Goal: Find specific page/section: Find specific page/section

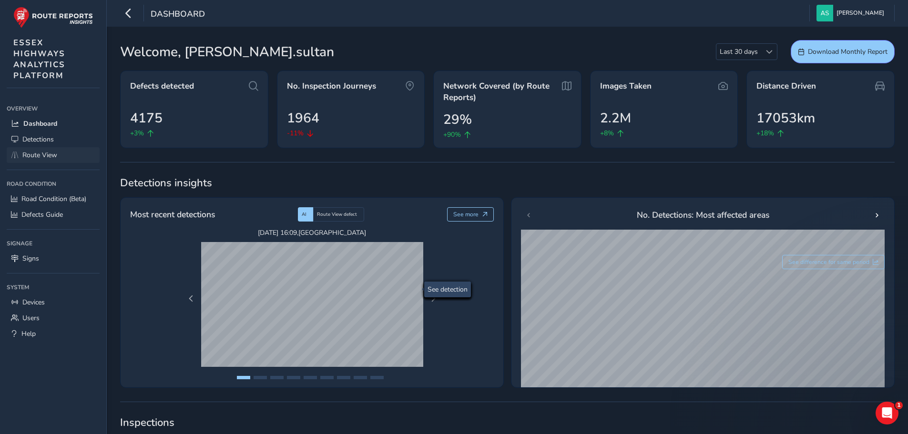
click at [745, 17] on div "Dashboard [PERSON_NAME] Colour Scheme: Dark Dim Light Logout" at bounding box center [507, 13] width 801 height 27
click at [38, 153] on span "Route View" at bounding box center [39, 155] width 35 height 9
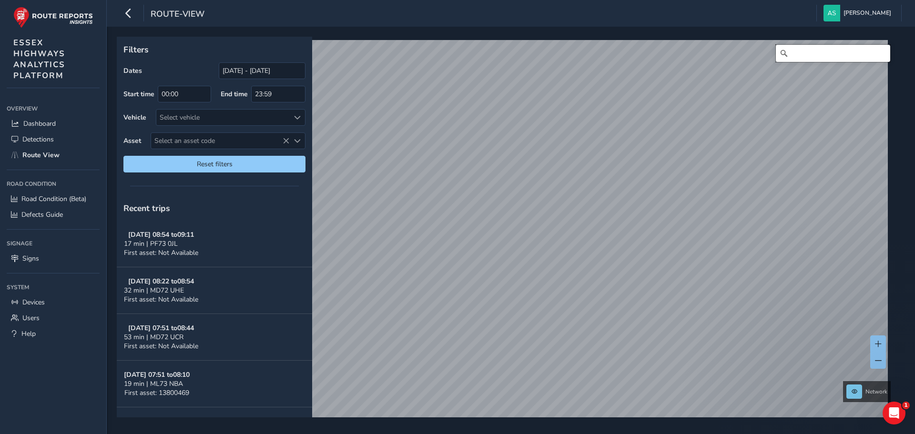
click at [809, 56] on input "Search" at bounding box center [833, 53] width 114 height 17
type input "[PERSON_NAME] drive, [GEOGRAPHIC_DATA]"
click at [879, 343] on span at bounding box center [878, 344] width 7 height 7
click at [878, 341] on span at bounding box center [878, 344] width 7 height 7
click at [876, 342] on span at bounding box center [878, 344] width 7 height 7
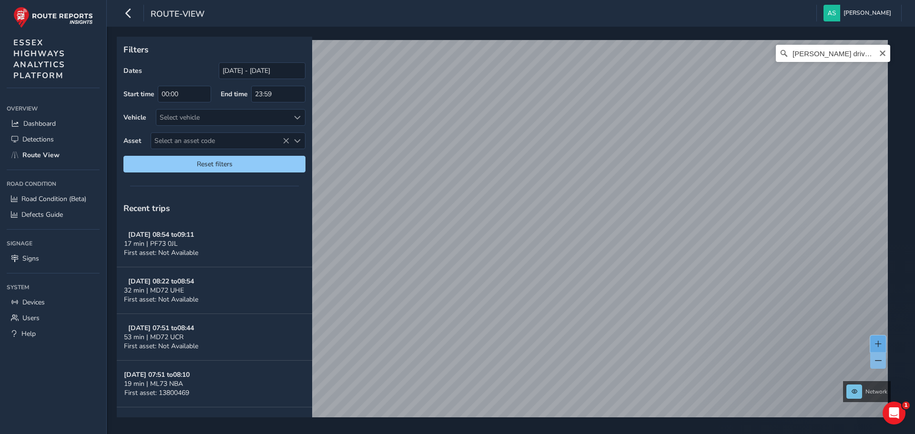
click at [872, 342] on button at bounding box center [878, 343] width 16 height 17
drag, startPoint x: 875, startPoint y: 344, endPoint x: 872, endPoint y: 339, distance: 5.2
click at [875, 343] on span at bounding box center [878, 344] width 7 height 7
click at [879, 344] on span at bounding box center [878, 344] width 7 height 7
click at [880, 345] on span at bounding box center [878, 344] width 7 height 7
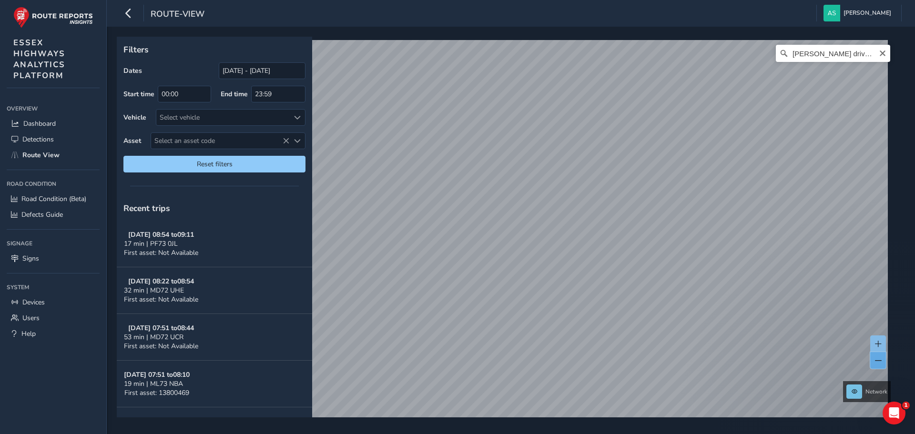
click at [878, 362] on span at bounding box center [878, 360] width 7 height 7
click at [877, 362] on span at bounding box center [878, 360] width 7 height 7
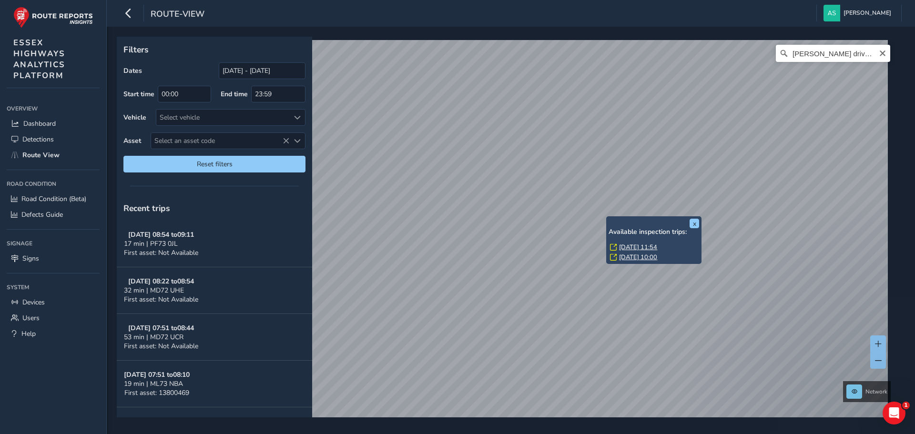
click at [611, 224] on div "x Available inspection trips: [GEOGRAPHIC_DATA][DATE] 11:54 [DATE] 10:00" at bounding box center [653, 240] width 95 height 48
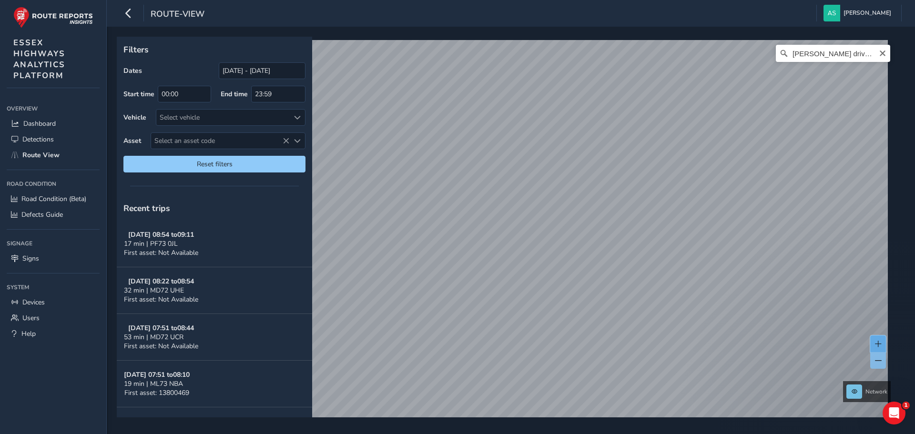
click at [883, 343] on button at bounding box center [878, 343] width 16 height 17
click at [879, 343] on span at bounding box center [878, 344] width 7 height 7
click at [877, 345] on span at bounding box center [878, 344] width 7 height 7
click at [875, 347] on span at bounding box center [878, 344] width 7 height 7
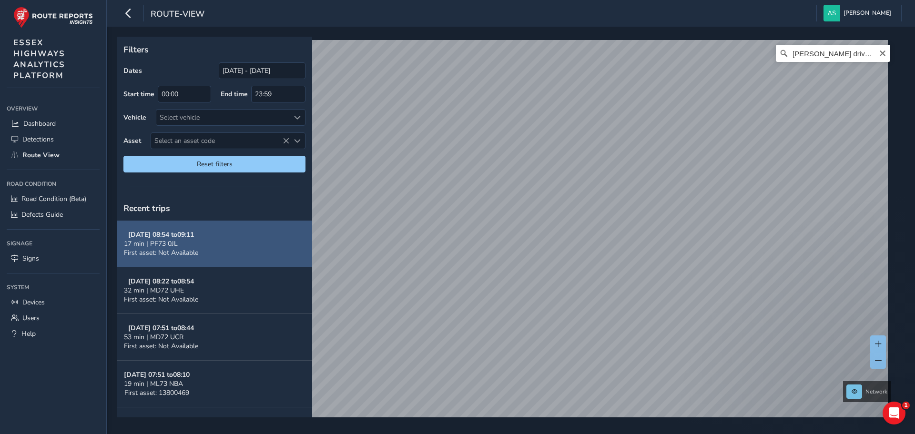
click at [215, 242] on button "[DATE] 08:54 to 09:11 17 min | PF73 0JL First asset: Not Available" at bounding box center [214, 244] width 195 height 47
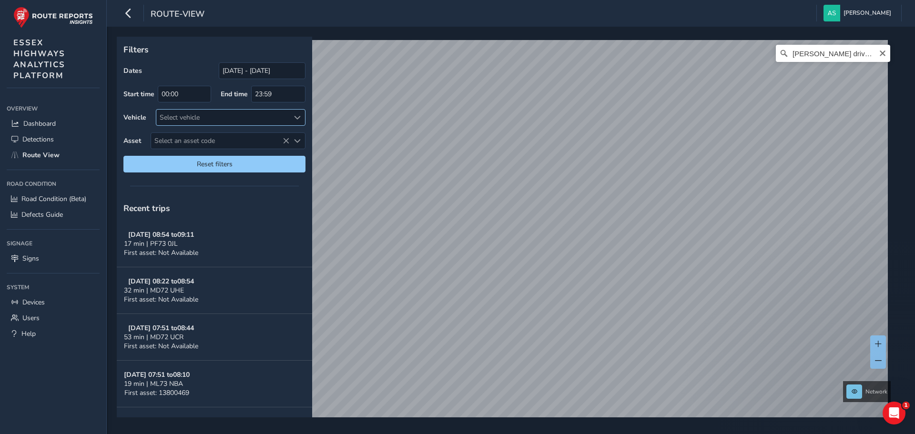
click at [220, 117] on div "Select vehicle" at bounding box center [222, 118] width 133 height 16
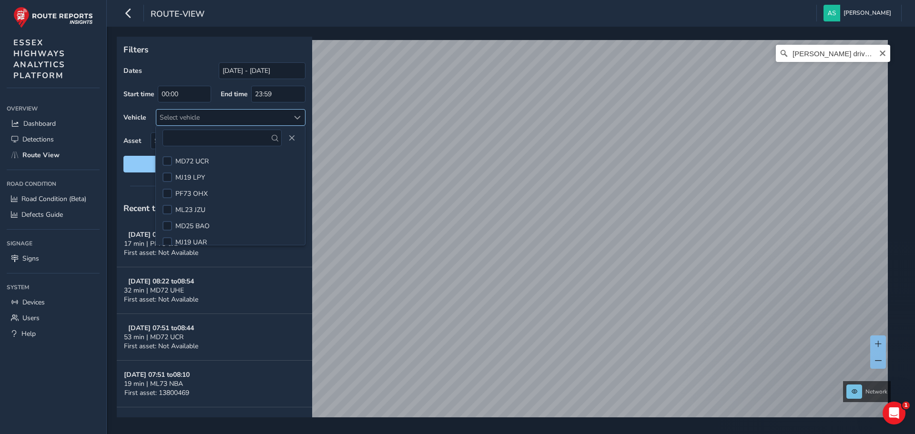
click at [220, 117] on div "Select vehicle" at bounding box center [222, 118] width 133 height 16
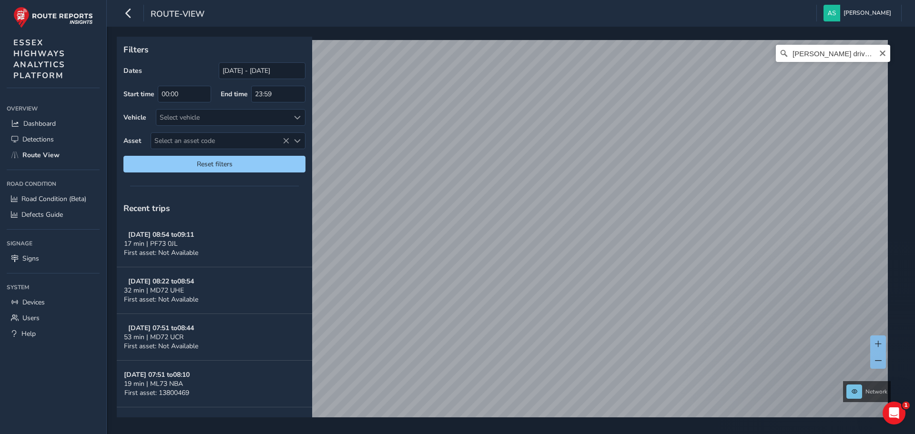
scroll to position [14, 0]
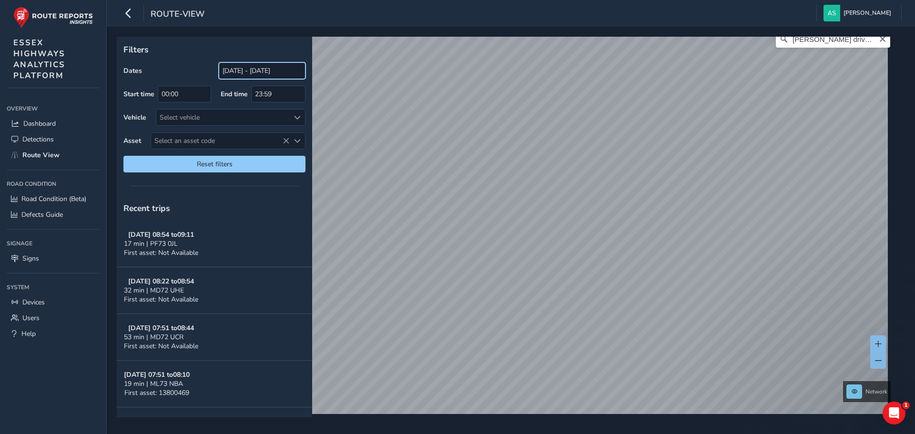
click at [274, 71] on input "[DATE] - [DATE]" at bounding box center [262, 70] width 87 height 17
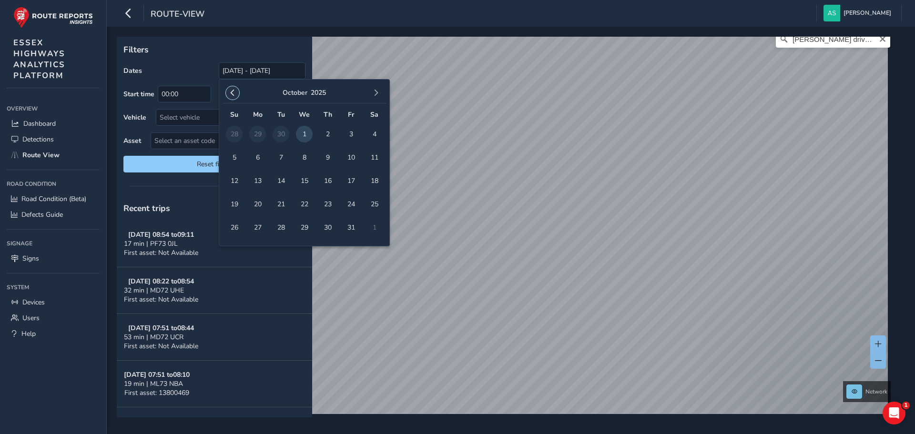
click at [235, 92] on span "button" at bounding box center [232, 93] width 7 height 7
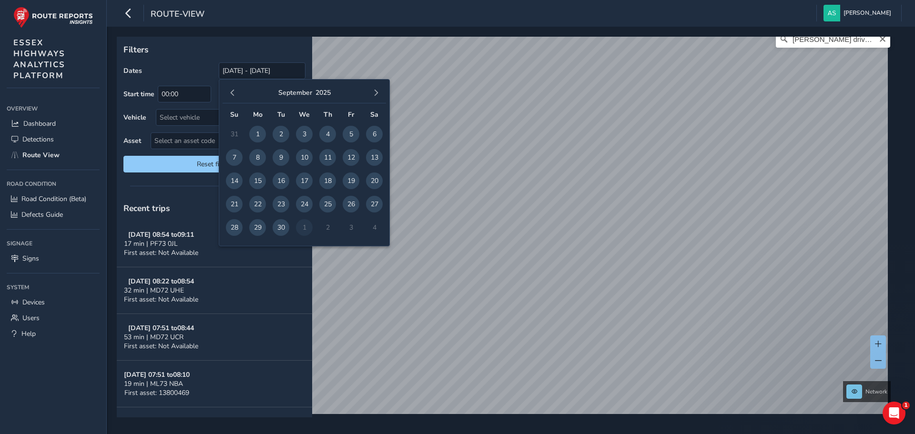
click at [276, 88] on div "[DATE]" at bounding box center [303, 93] width 163 height 20
click at [329, 91] on div "[DATE]" at bounding box center [303, 93] width 163 height 20
click at [324, 91] on button "2025" at bounding box center [322, 92] width 15 height 9
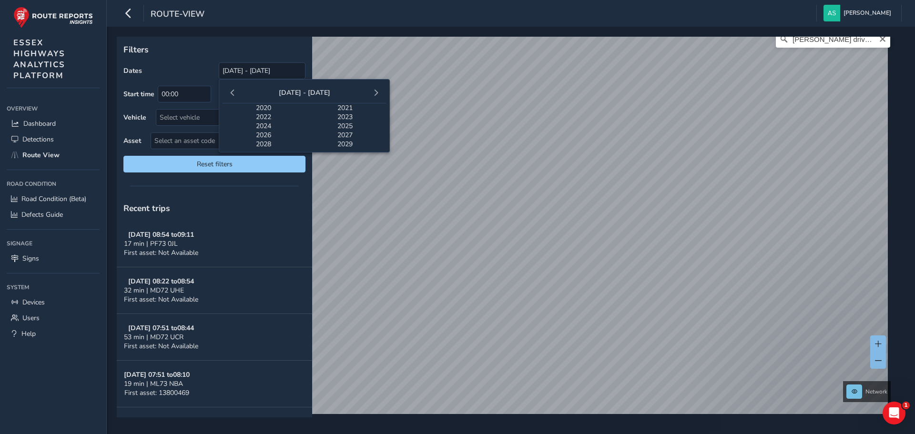
click at [266, 106] on span "2020" at bounding box center [263, 107] width 82 height 9
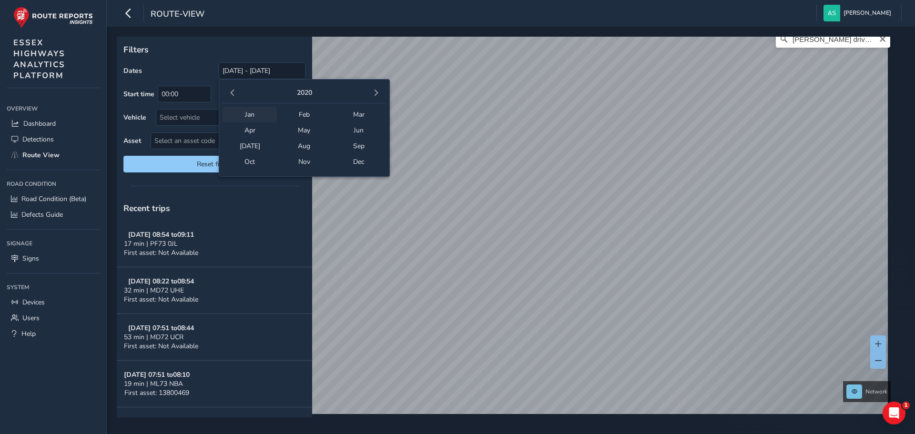
click at [261, 115] on span "Jan" at bounding box center [249, 115] width 54 height 16
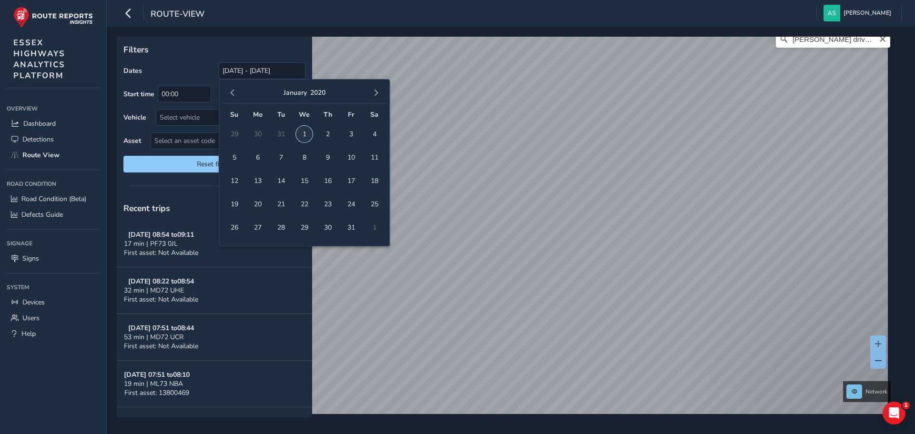
click at [305, 128] on span "1" at bounding box center [304, 134] width 17 height 17
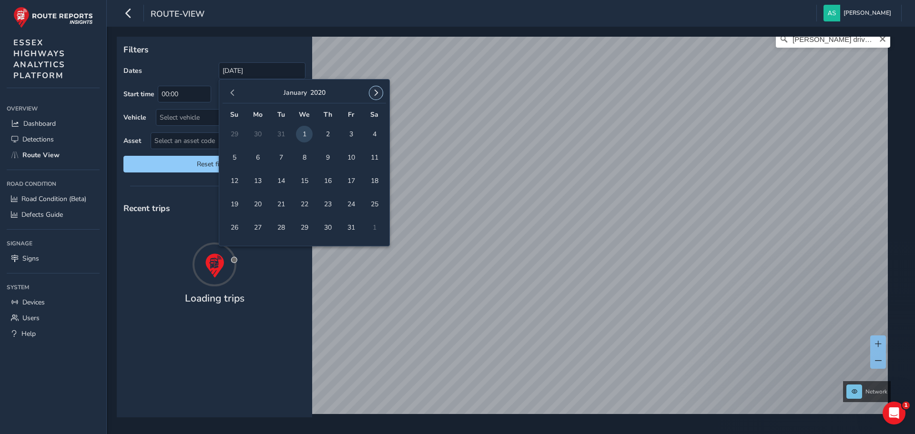
click at [375, 92] on span "button" at bounding box center [376, 93] width 7 height 7
click at [316, 93] on button "2020" at bounding box center [315, 92] width 15 height 9
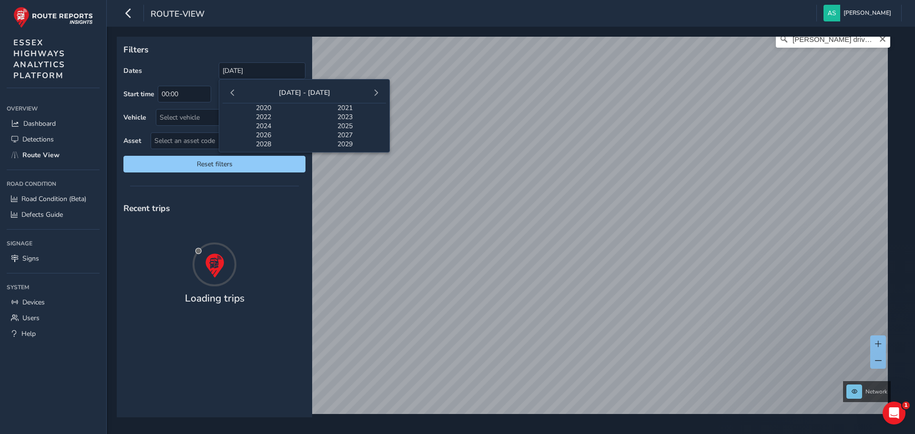
click at [340, 125] on span "2025" at bounding box center [345, 125] width 82 height 9
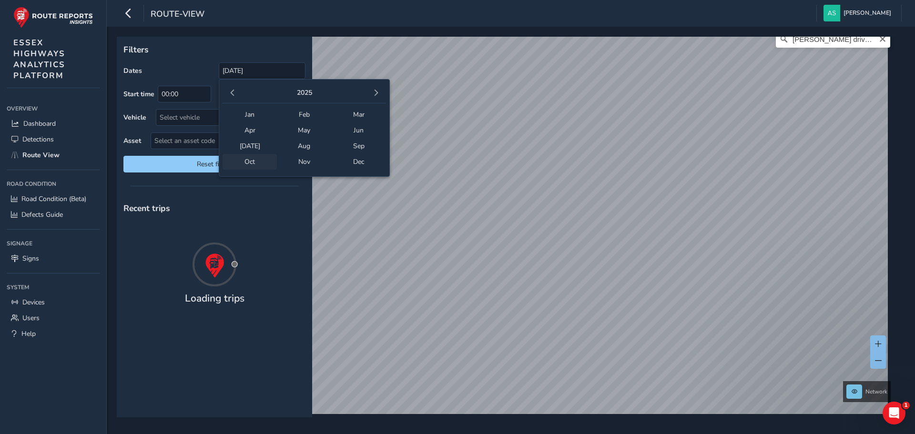
click at [262, 159] on span "Oct" at bounding box center [249, 162] width 54 height 16
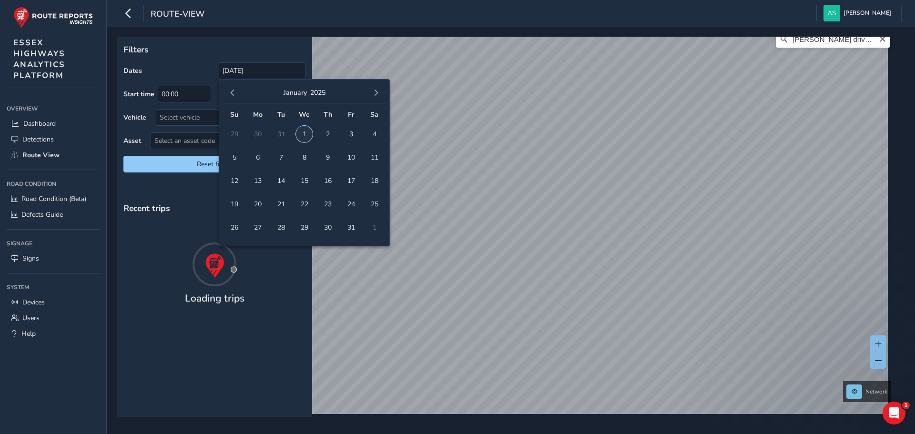
click at [302, 133] on span "1" at bounding box center [304, 134] width 17 height 17
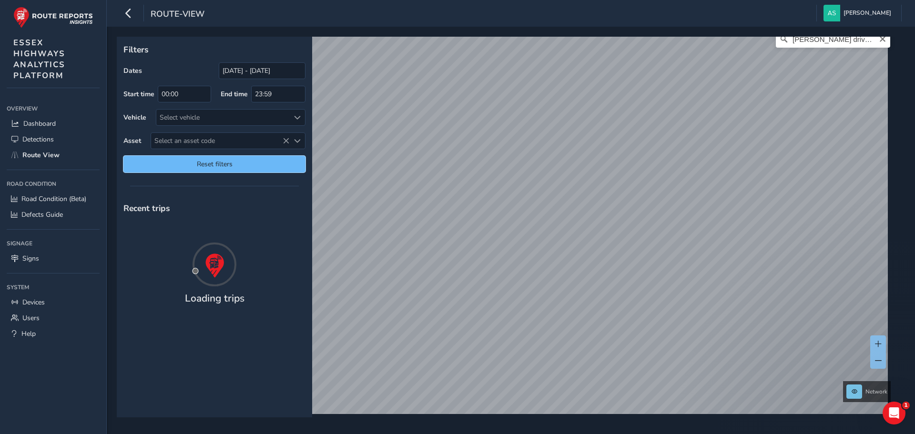
click at [255, 163] on span "Reset filters" at bounding box center [215, 164] width 168 height 9
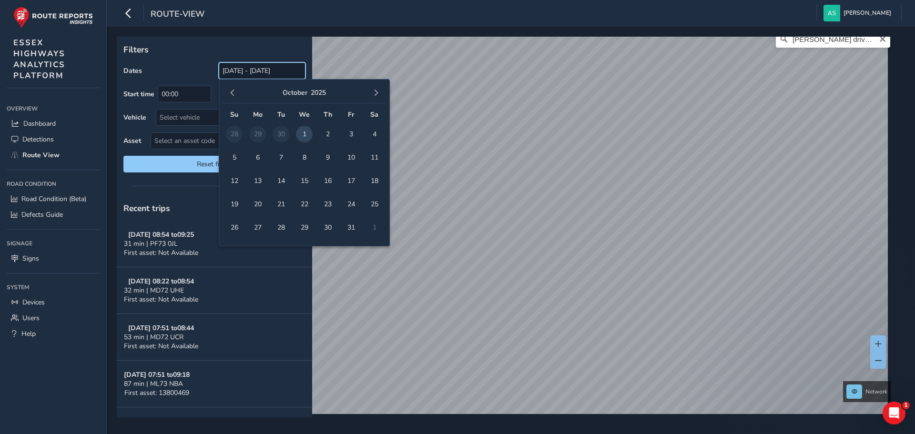
click at [247, 70] on input "[DATE] - [DATE]" at bounding box center [262, 70] width 87 height 17
click at [258, 71] on input "[DATE] - [DATE]" at bounding box center [262, 70] width 87 height 17
click at [313, 90] on button "2025" at bounding box center [318, 92] width 15 height 9
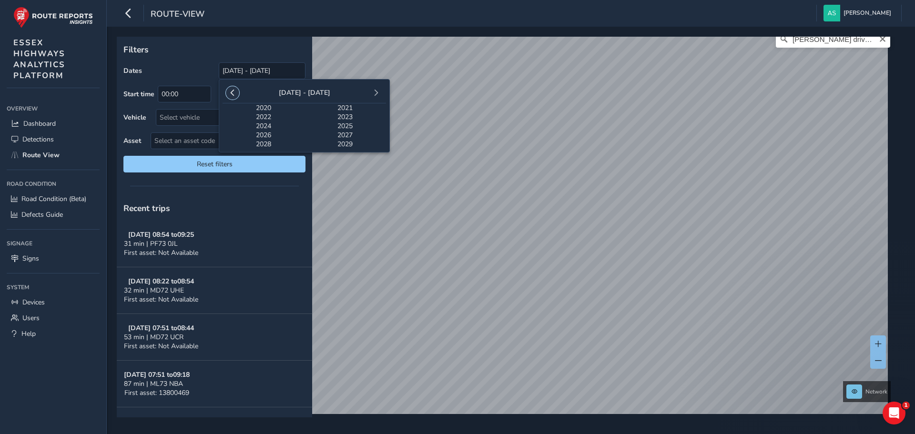
click at [233, 91] on span "button" at bounding box center [232, 93] width 7 height 7
click at [266, 106] on span "2010" at bounding box center [263, 107] width 82 height 9
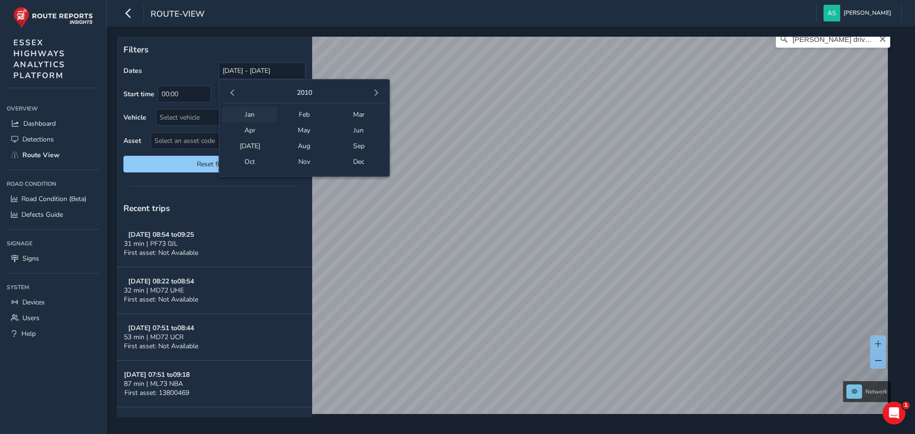
click at [253, 111] on span "Jan" at bounding box center [249, 115] width 54 height 16
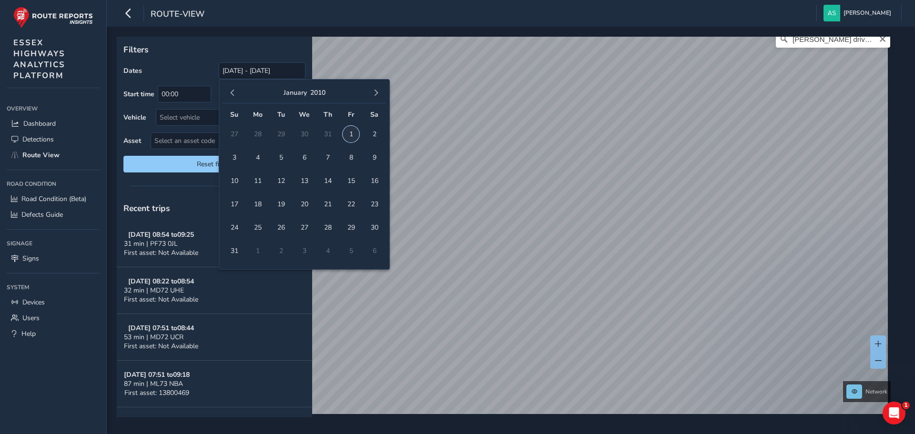
click at [354, 134] on span "1" at bounding box center [351, 134] width 17 height 17
click at [321, 93] on button "2010" at bounding box center [317, 92] width 15 height 9
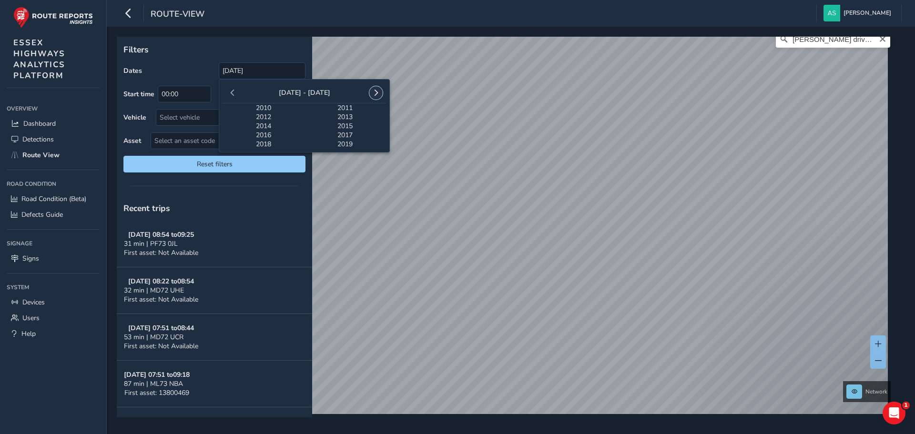
click at [378, 93] on span "button" at bounding box center [376, 93] width 7 height 7
click at [352, 121] on span "2023" at bounding box center [345, 116] width 82 height 9
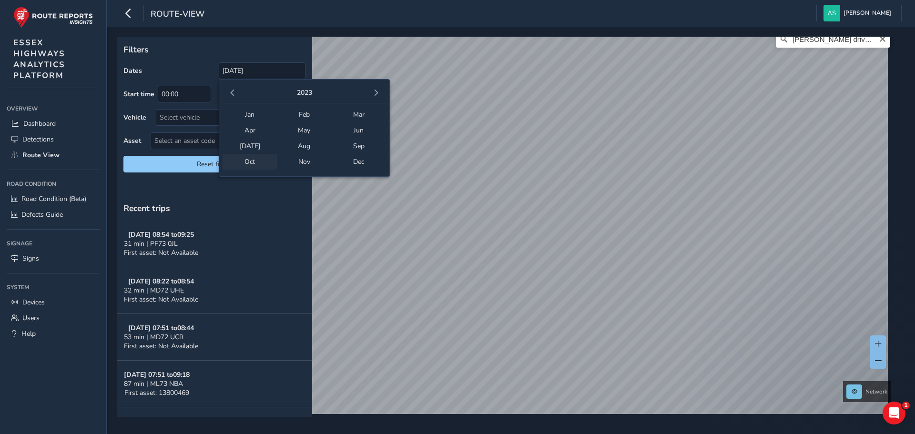
click at [262, 154] on span "Oct" at bounding box center [249, 162] width 54 height 16
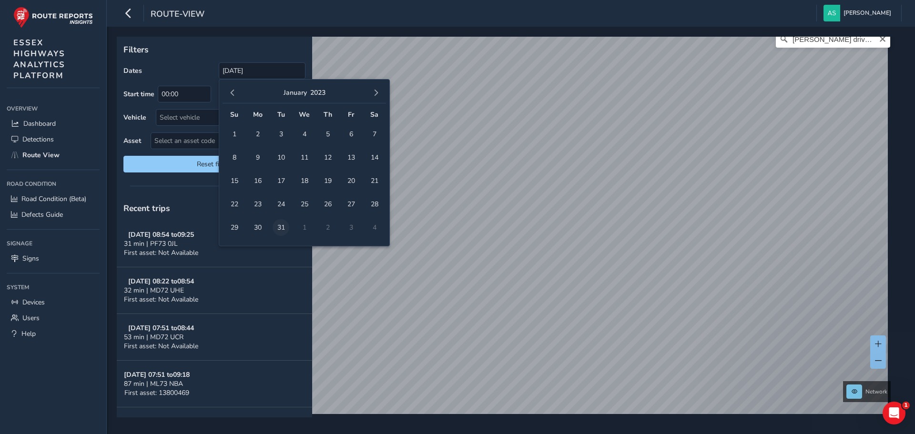
click at [282, 223] on span "31" at bounding box center [281, 227] width 17 height 17
type input "[DATE] - [DATE]"
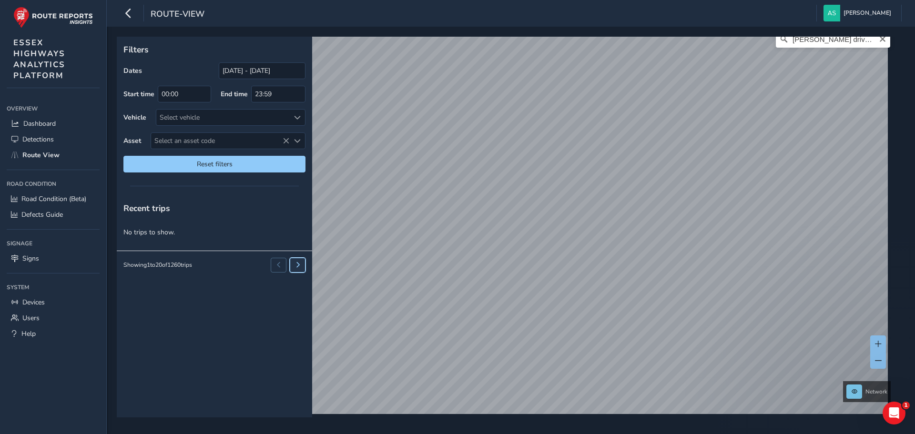
click at [300, 268] on button at bounding box center [298, 265] width 16 height 14
